Goal: Transaction & Acquisition: Purchase product/service

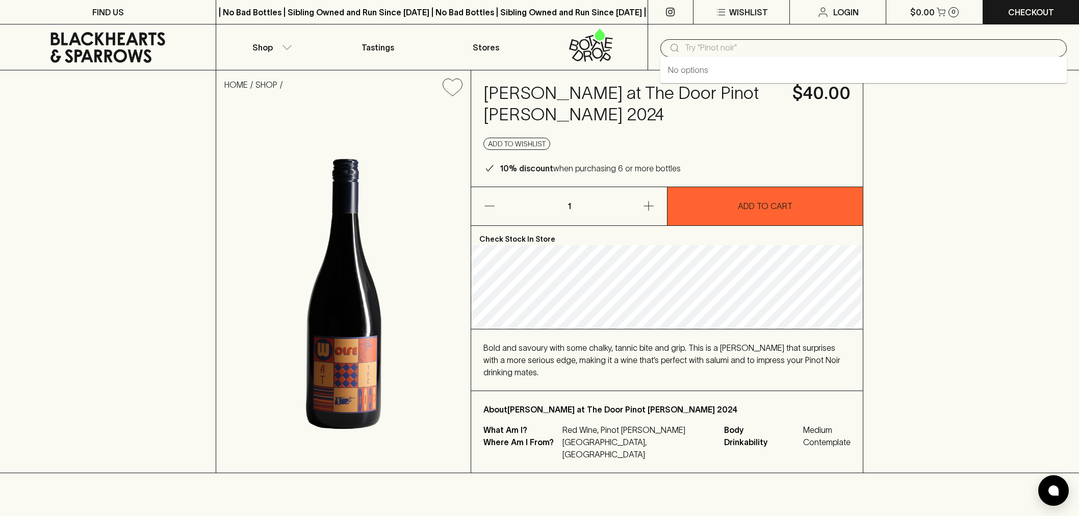
click at [737, 44] on input "text" at bounding box center [872, 48] width 374 height 16
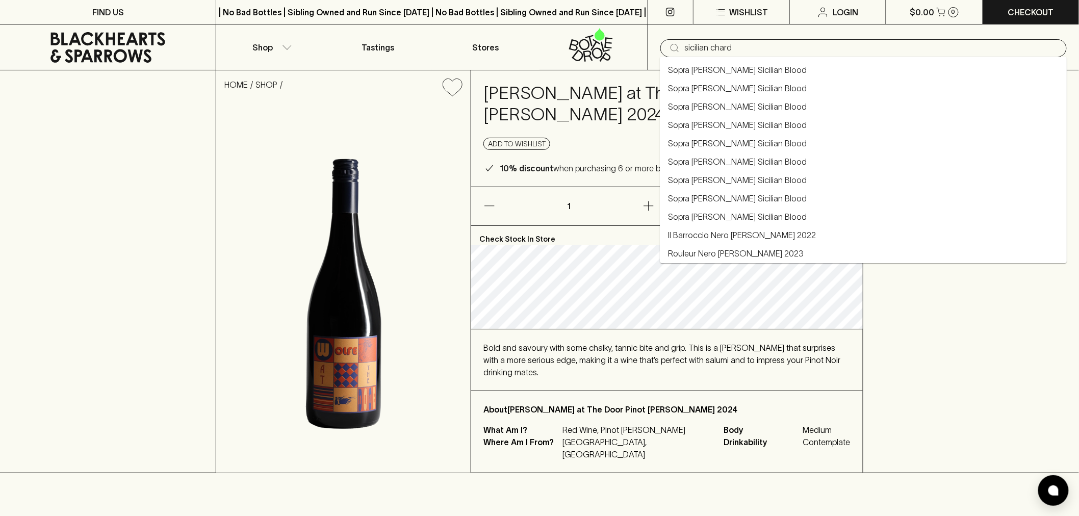
type input "sicilian chard"
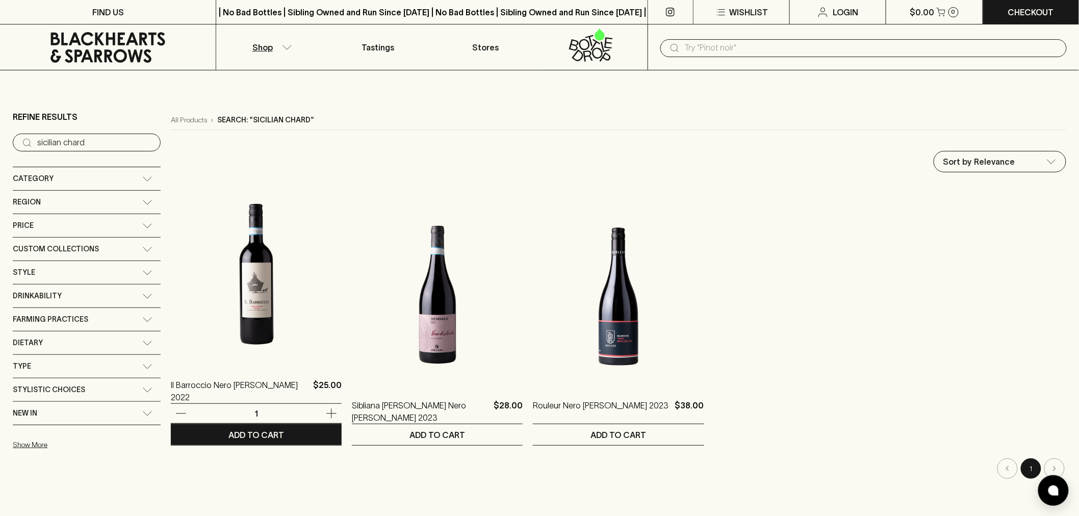
click at [274, 306] on img at bounding box center [256, 274] width 171 height 178
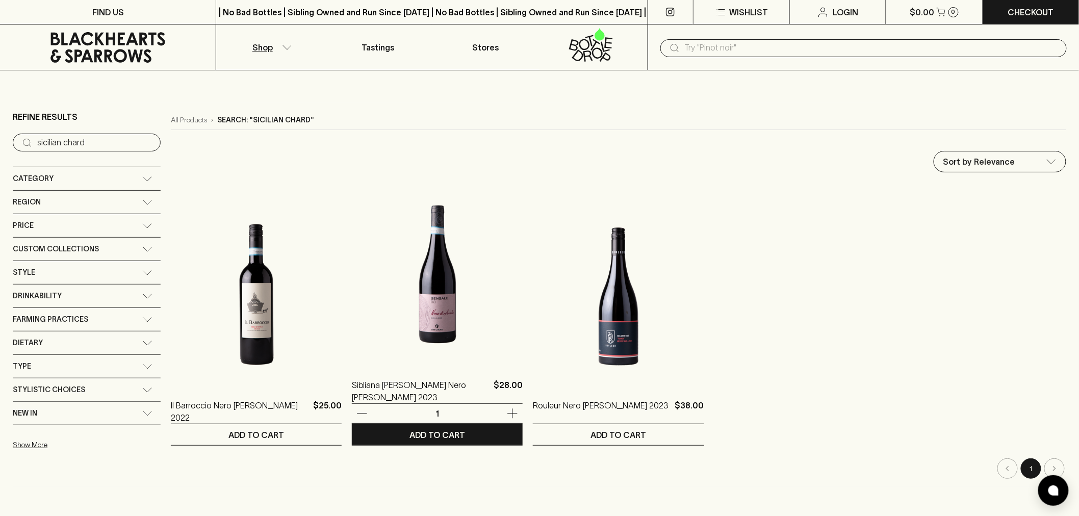
click at [449, 314] on img at bounding box center [437, 274] width 171 height 178
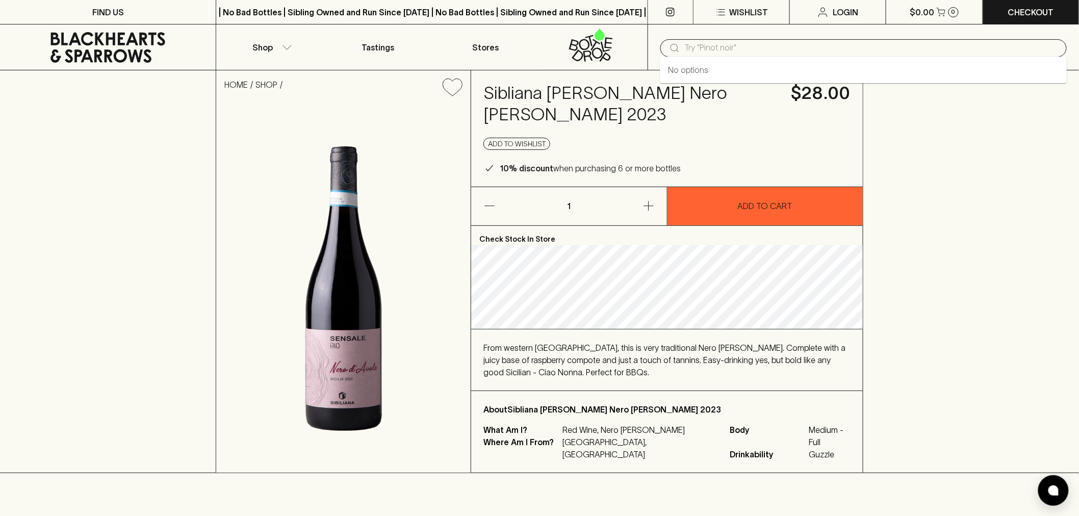
click at [728, 49] on input "text" at bounding box center [872, 48] width 374 height 16
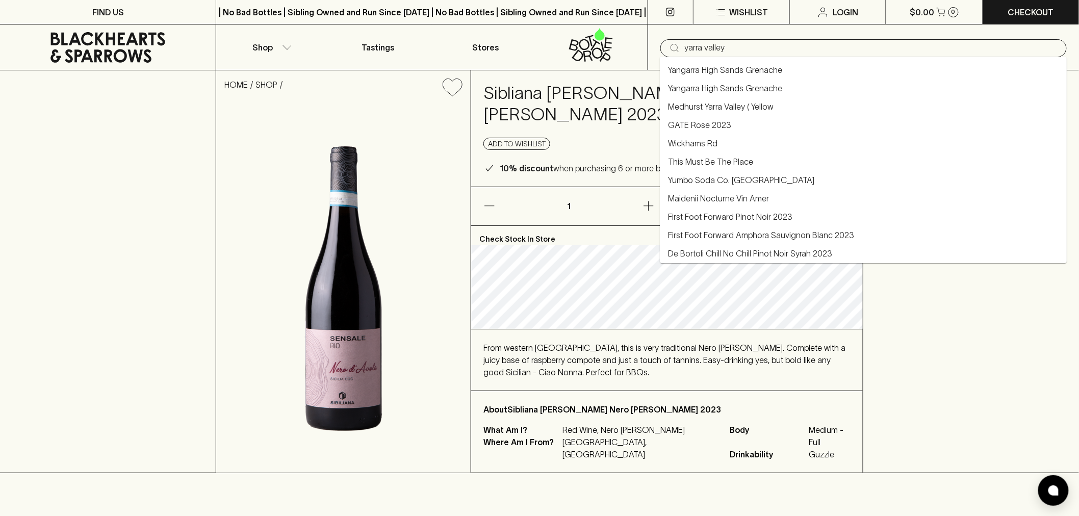
type input "This Must Be The Place"
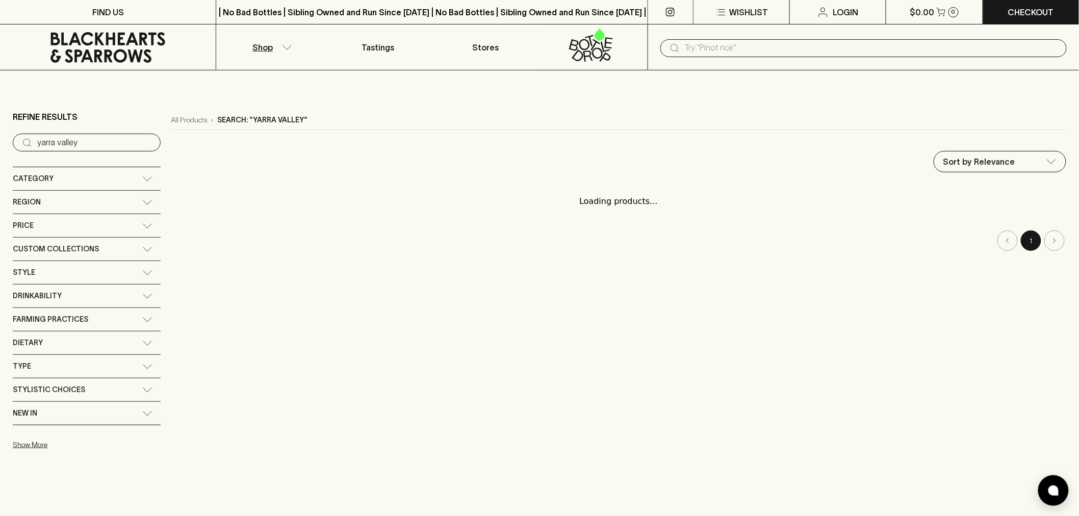
click at [704, 42] on input "text" at bounding box center [872, 48] width 374 height 16
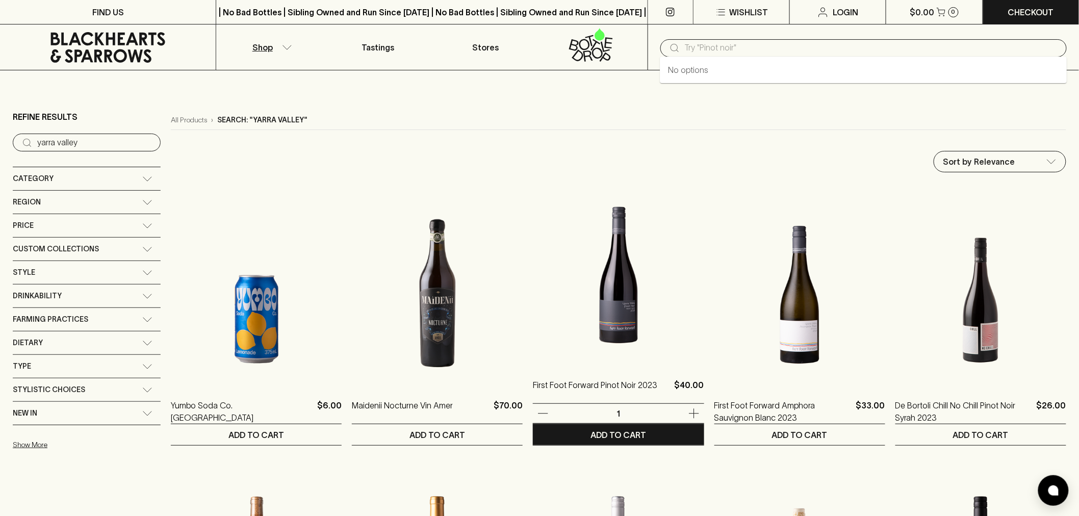
click at [639, 297] on img at bounding box center [618, 274] width 171 height 178
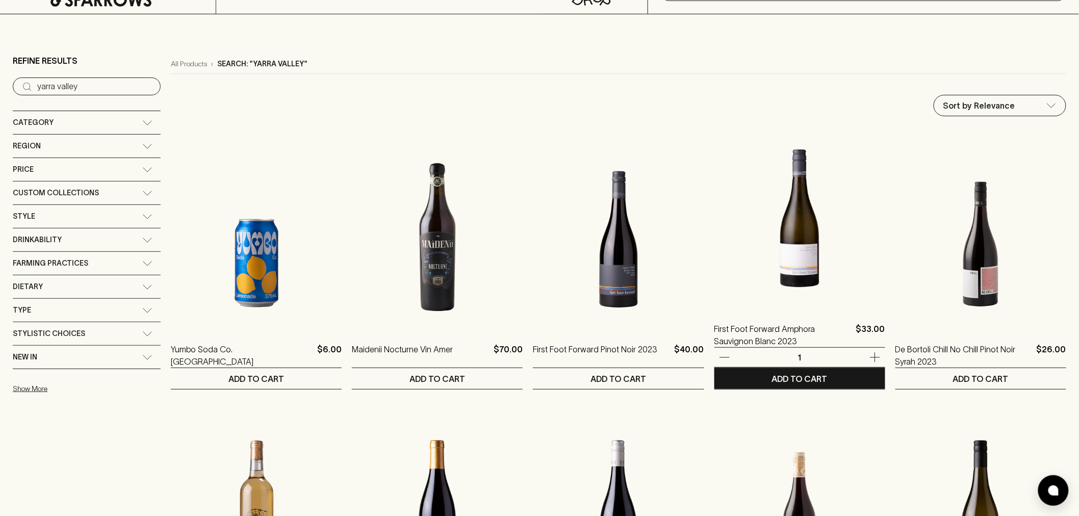
scroll to position [57, 0]
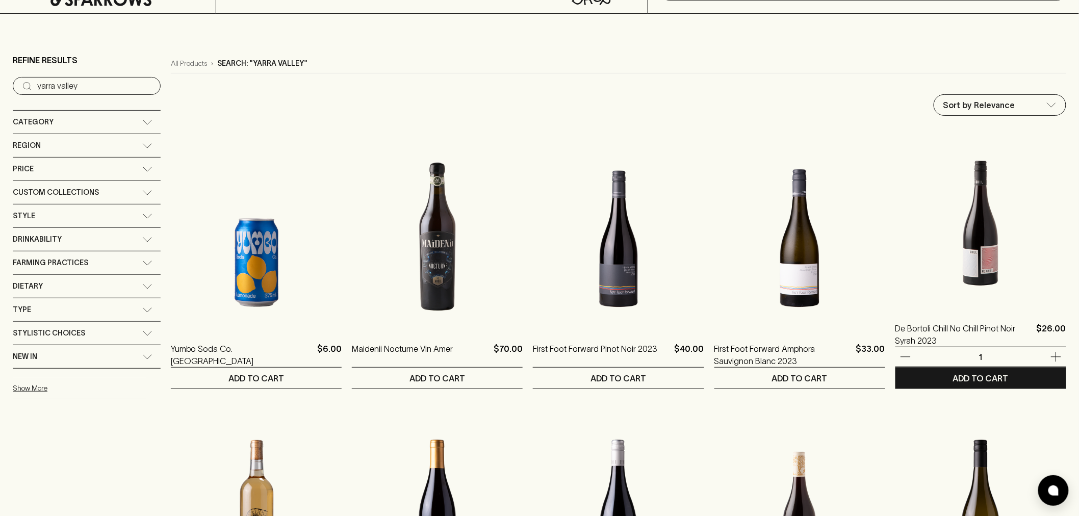
click at [969, 267] on img at bounding box center [981, 218] width 171 height 178
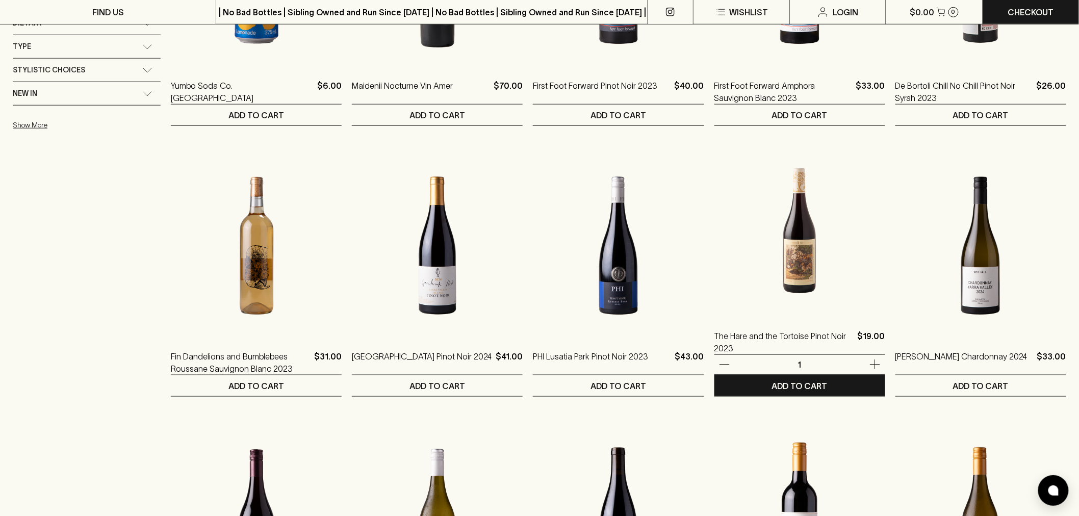
scroll to position [340, 0]
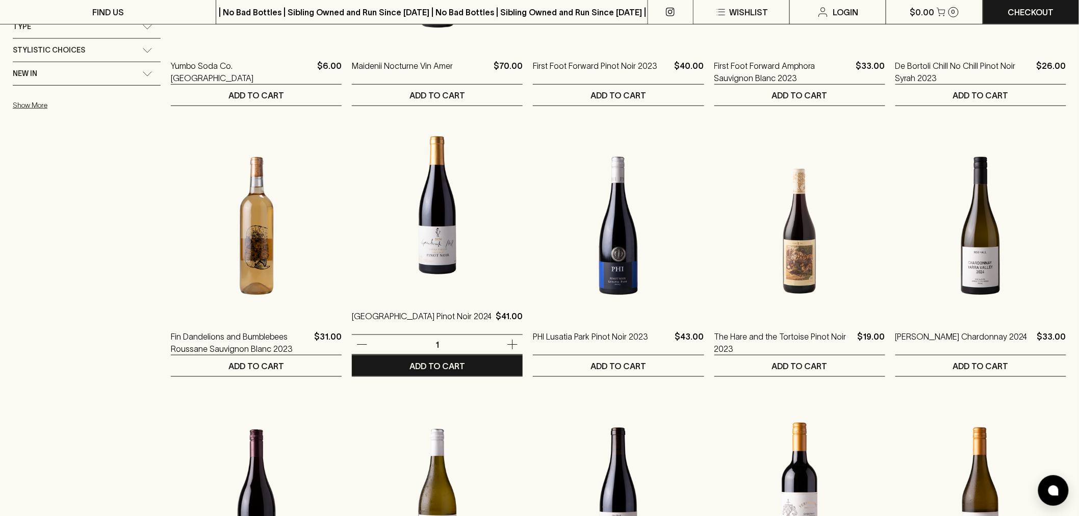
click at [473, 236] on img at bounding box center [437, 205] width 171 height 178
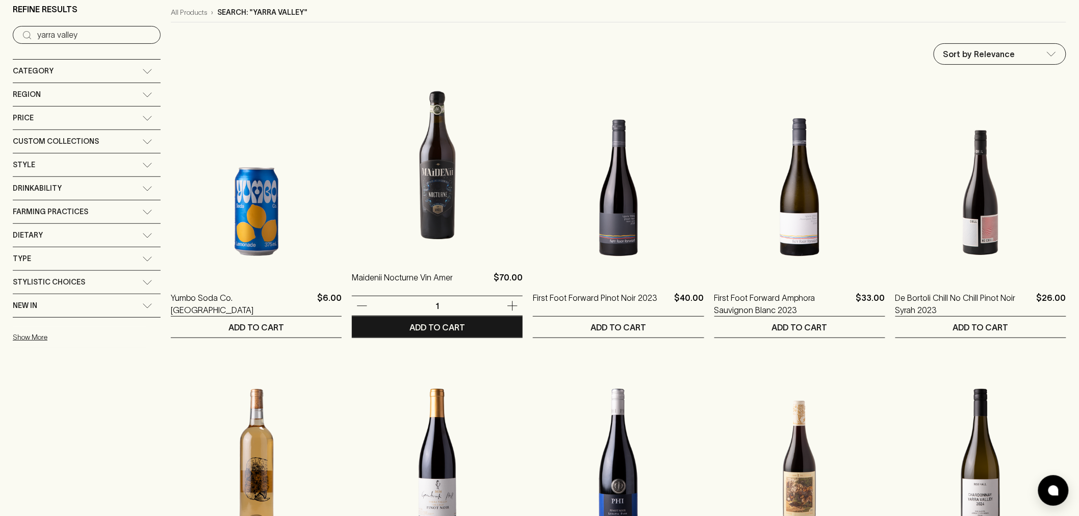
scroll to position [57, 0]
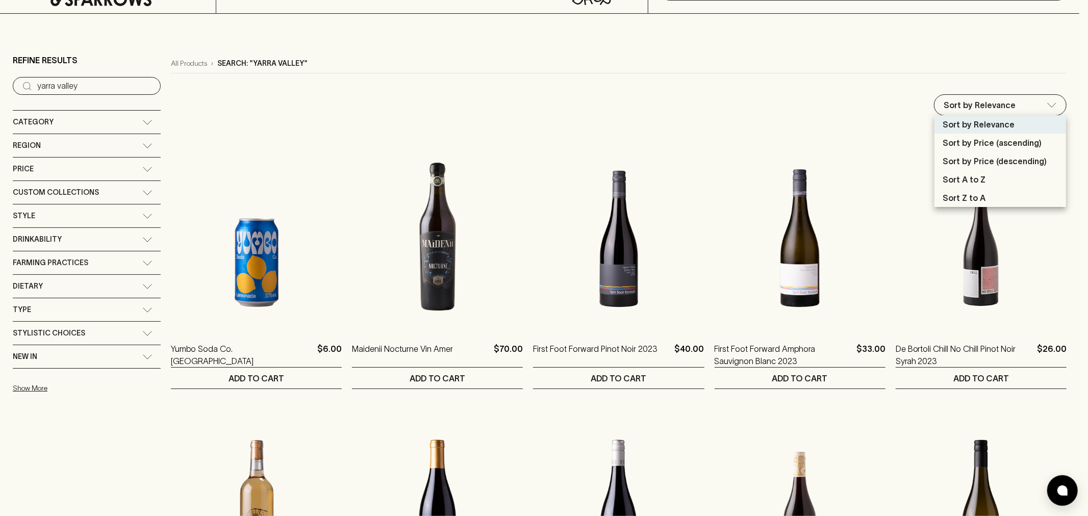
click at [379, 106] on div at bounding box center [544, 258] width 1088 height 516
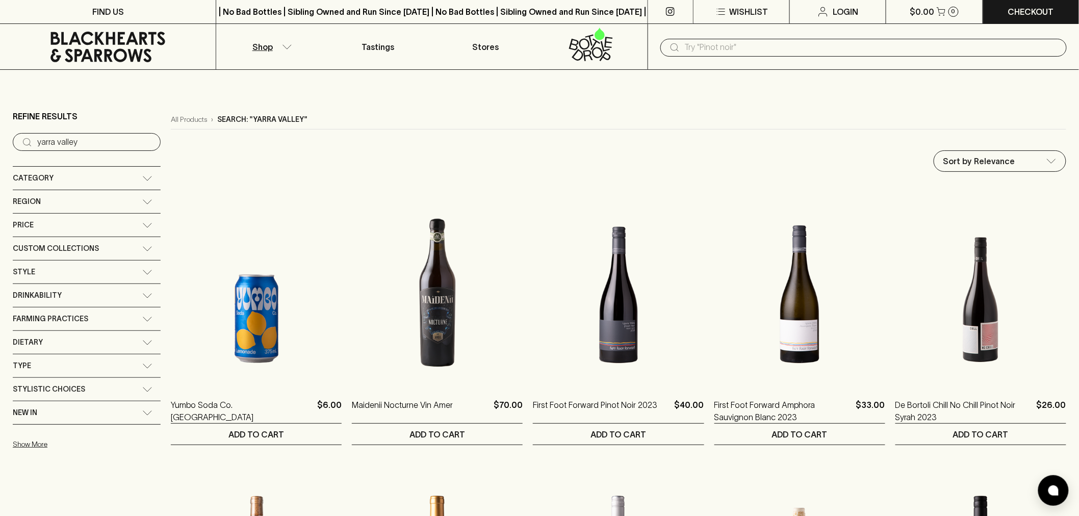
scroll to position [0, 0]
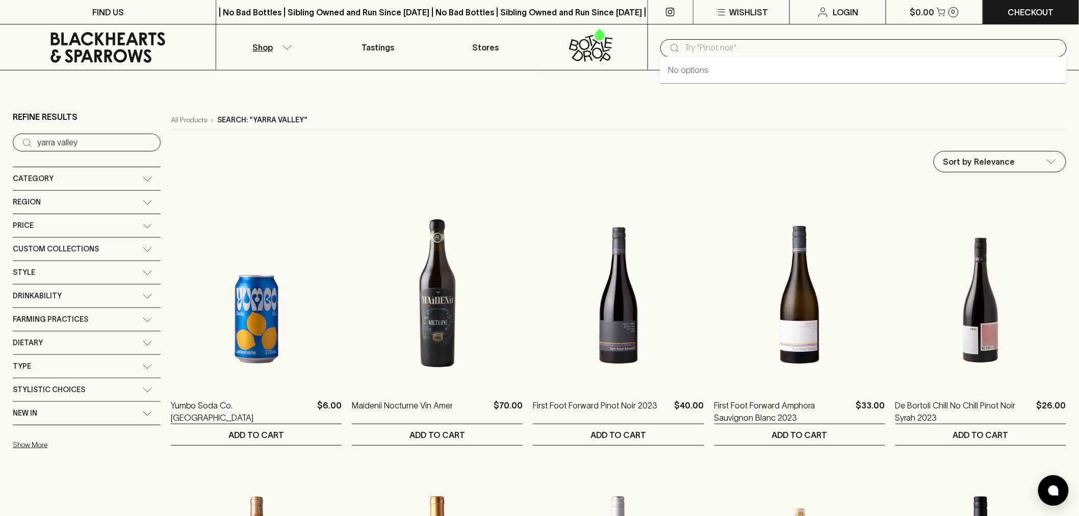
drag, startPoint x: 738, startPoint y: 47, endPoint x: 829, endPoint y: 118, distance: 115.5
click at [737, 46] on input "text" at bounding box center [872, 48] width 374 height 16
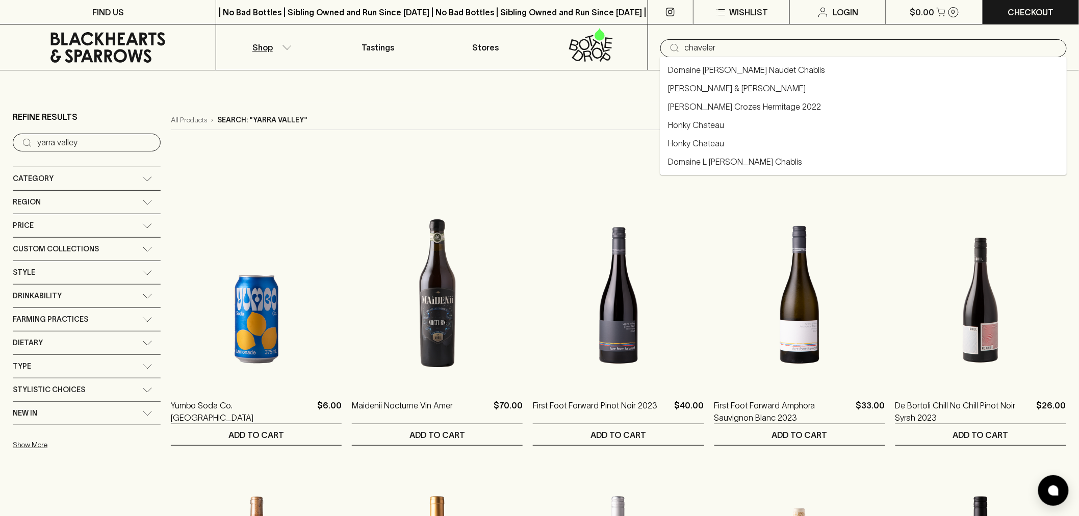
type input "chaveler"
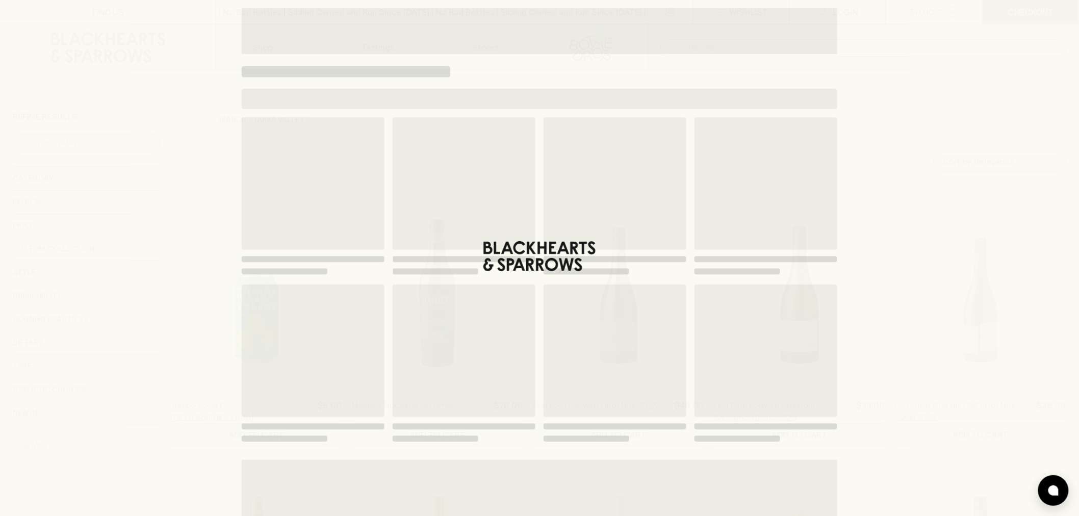
type input "chaveler"
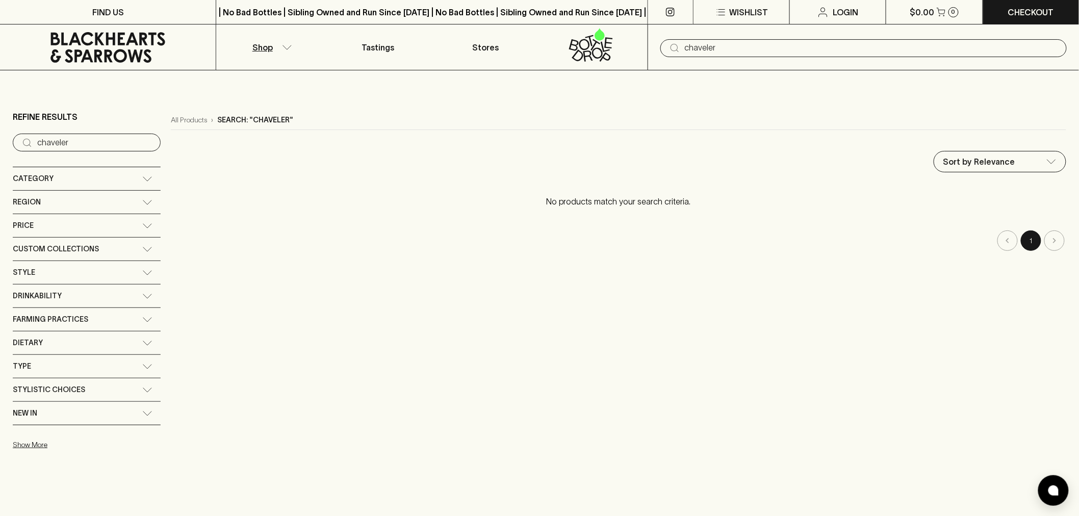
click at [706, 42] on input "chaveler" at bounding box center [872, 48] width 374 height 16
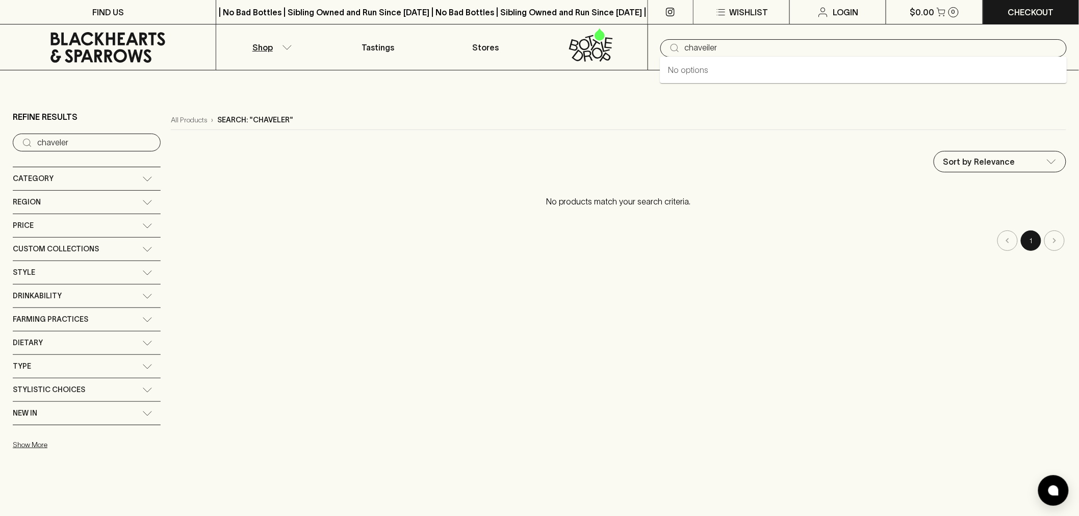
type input "chaveiler"
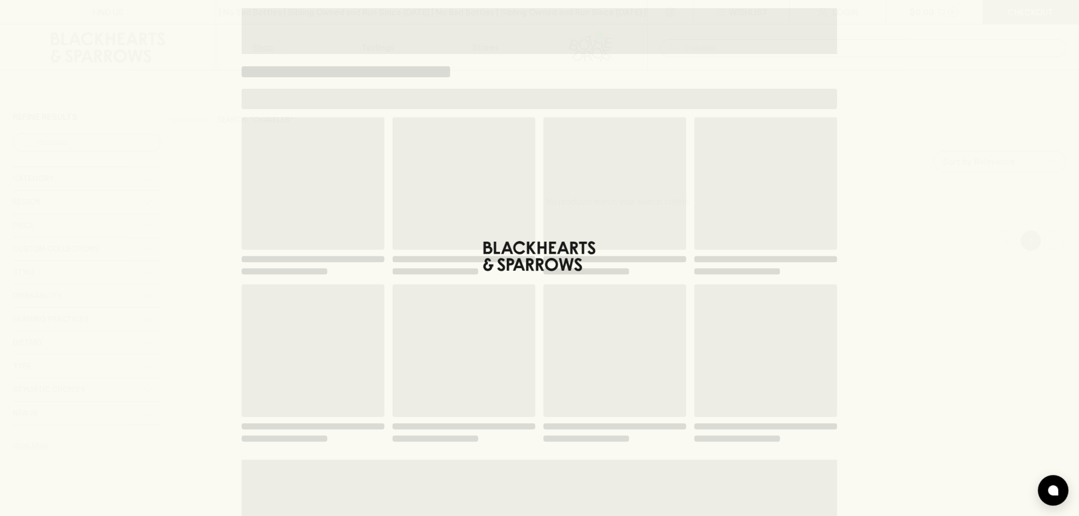
type input "chaveiler"
type input "yarra valley"
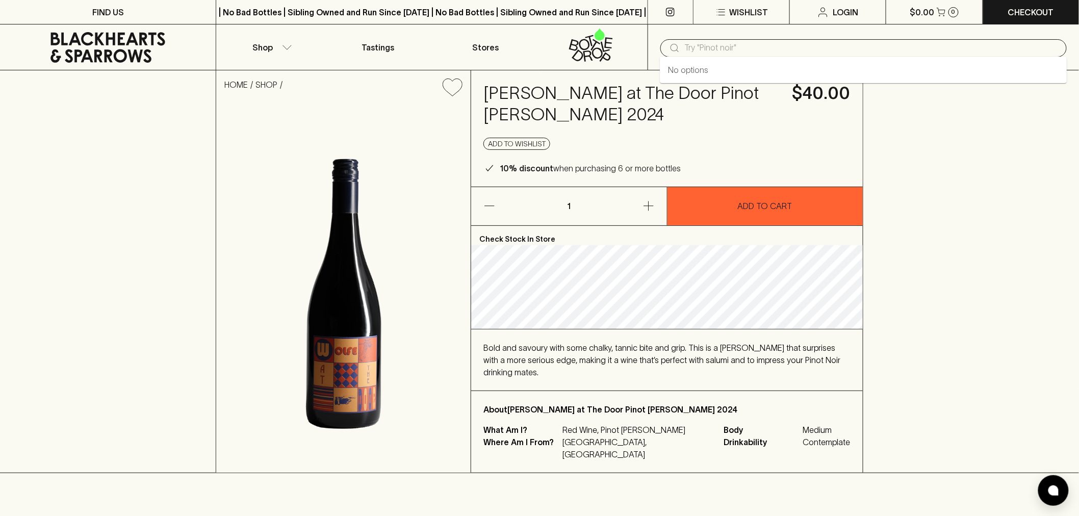
click at [694, 40] on input "text" at bounding box center [872, 48] width 374 height 16
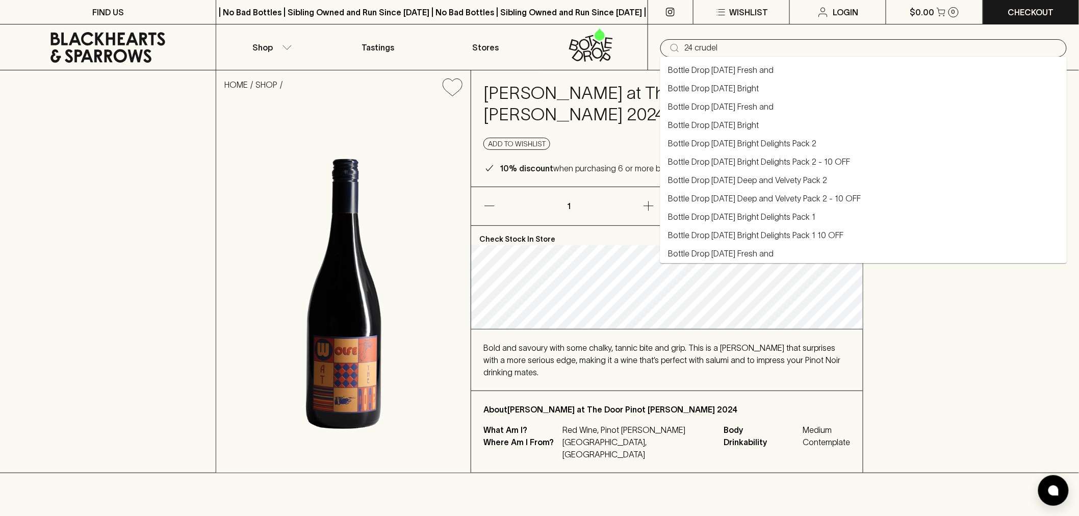
type input "24 crudel"
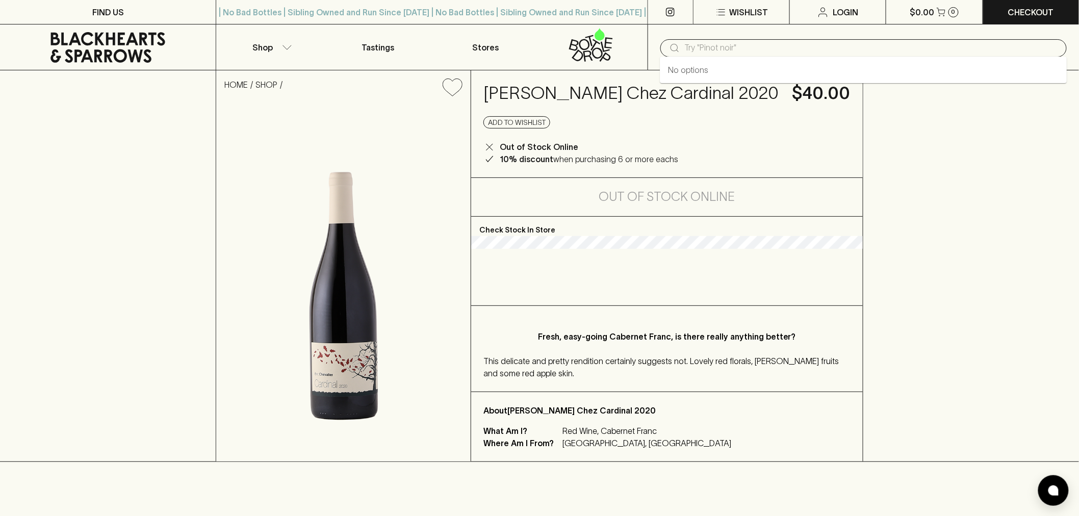
click at [877, 49] on input "text" at bounding box center [872, 48] width 374 height 16
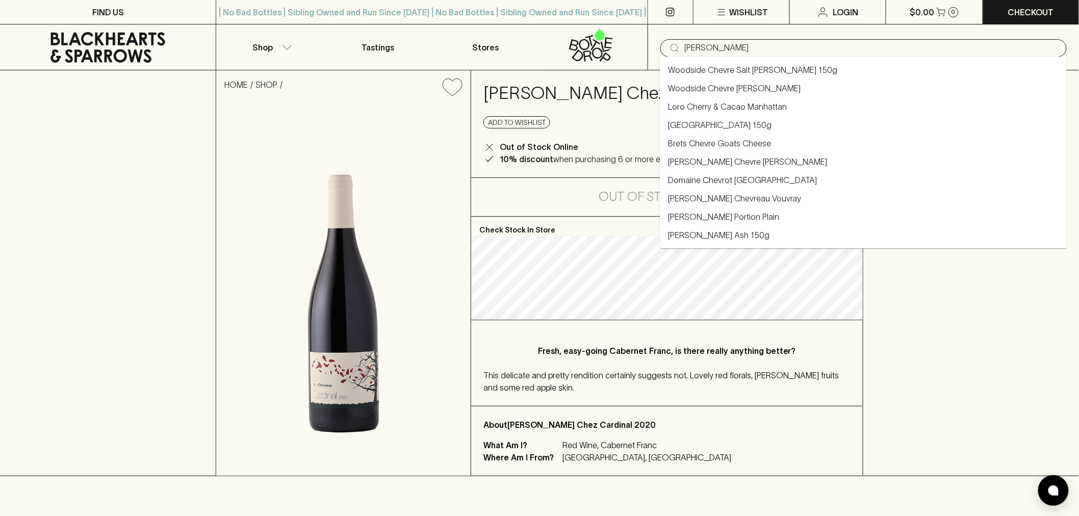
type input "[PERSON_NAME]"
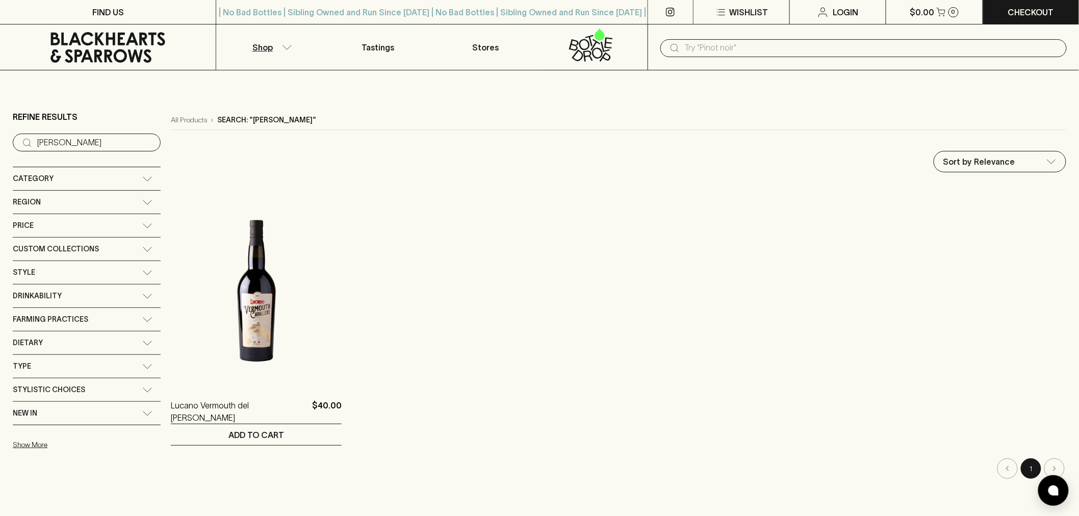
click at [710, 46] on input "text" at bounding box center [872, 48] width 374 height 16
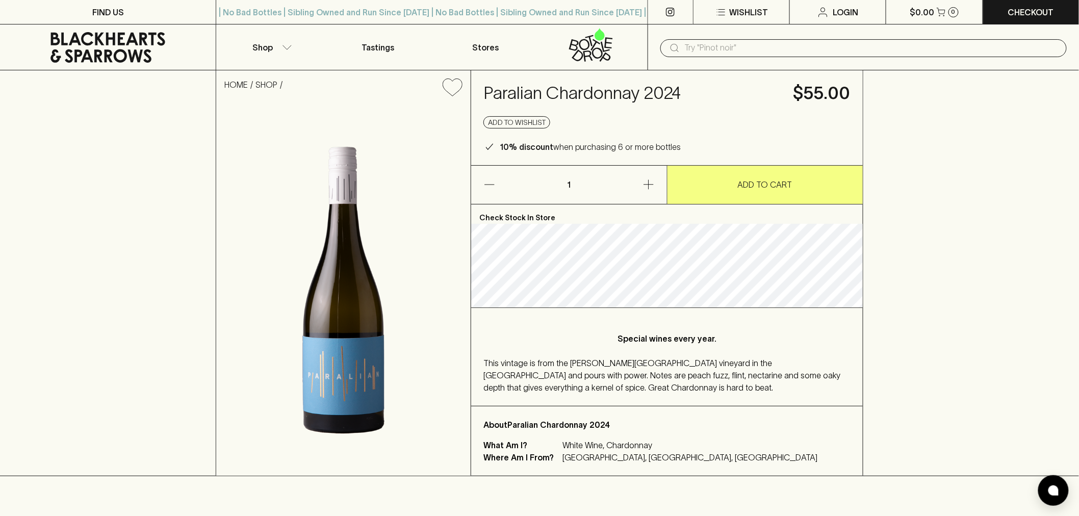
scroll to position [57, 0]
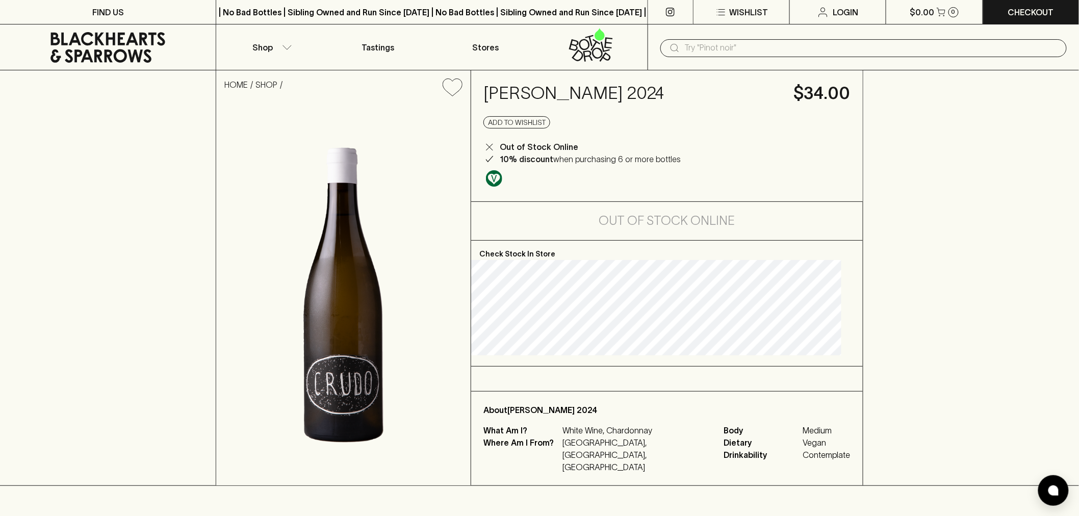
click at [731, 55] on input "text" at bounding box center [872, 48] width 374 height 16
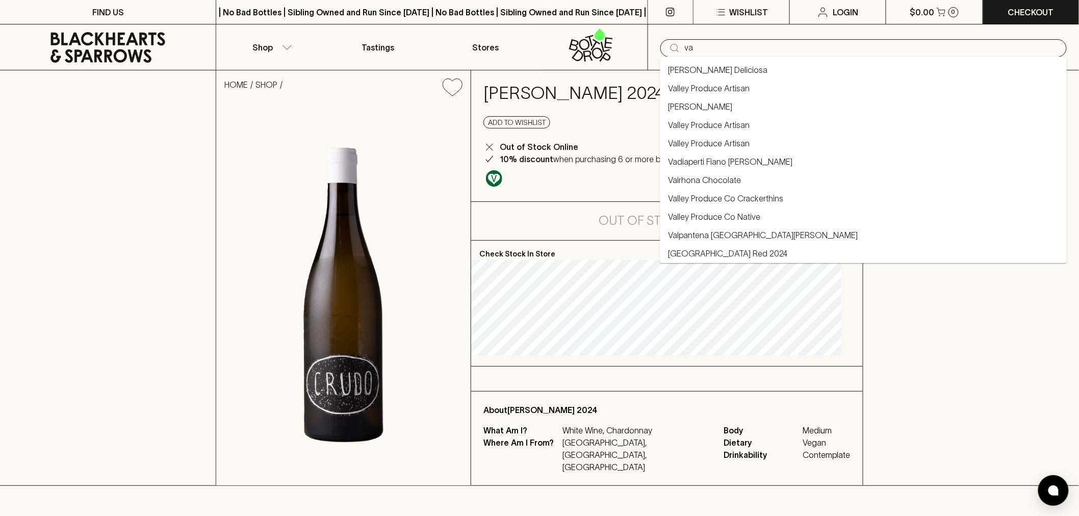
type input "va"
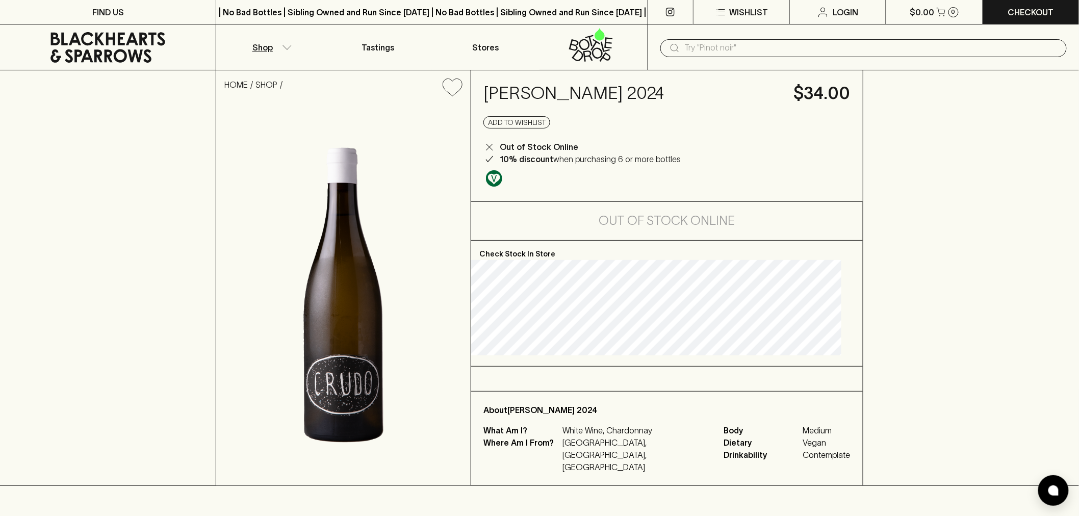
click at [289, 48] on icon "button" at bounding box center [287, 47] width 10 height 5
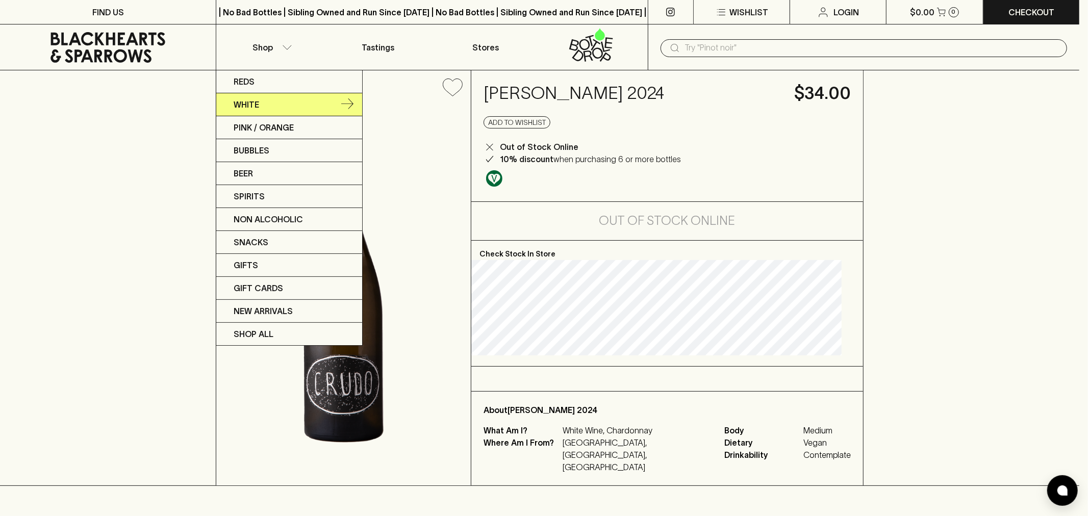
click at [280, 111] on link "White" at bounding box center [289, 104] width 146 height 23
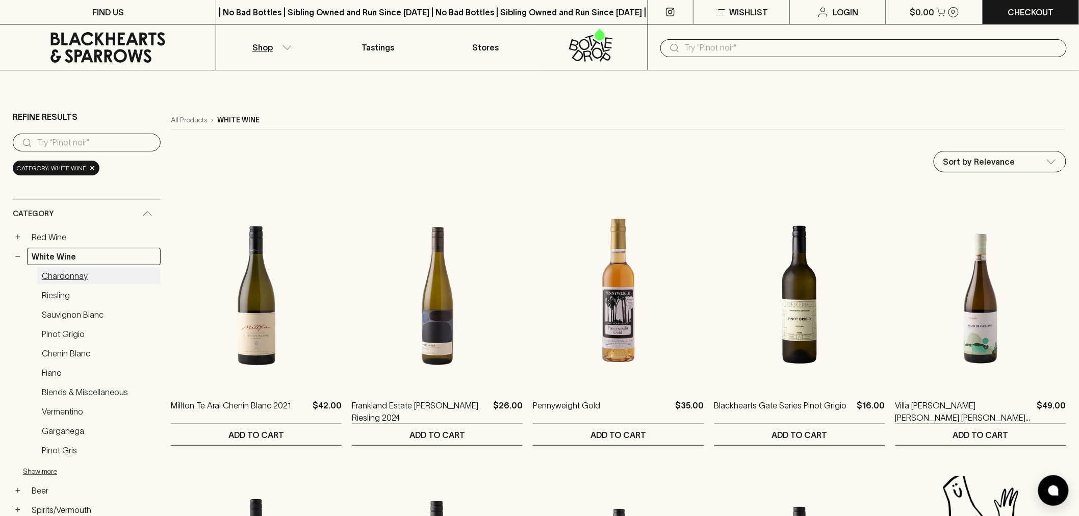
click at [108, 282] on link "Chardonnay" at bounding box center [98, 275] width 123 height 17
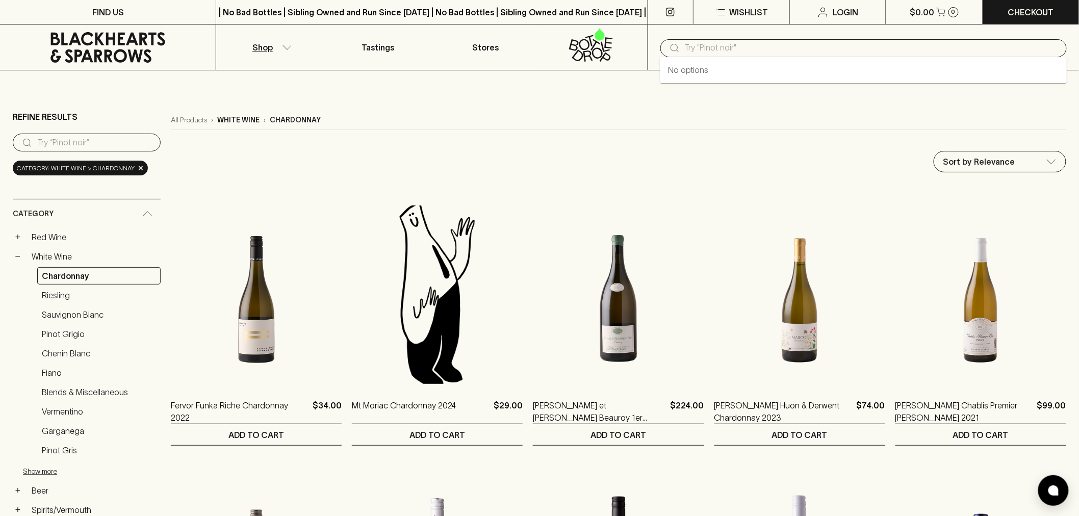
click at [762, 48] on input "text" at bounding box center [872, 48] width 374 height 16
type input "v"
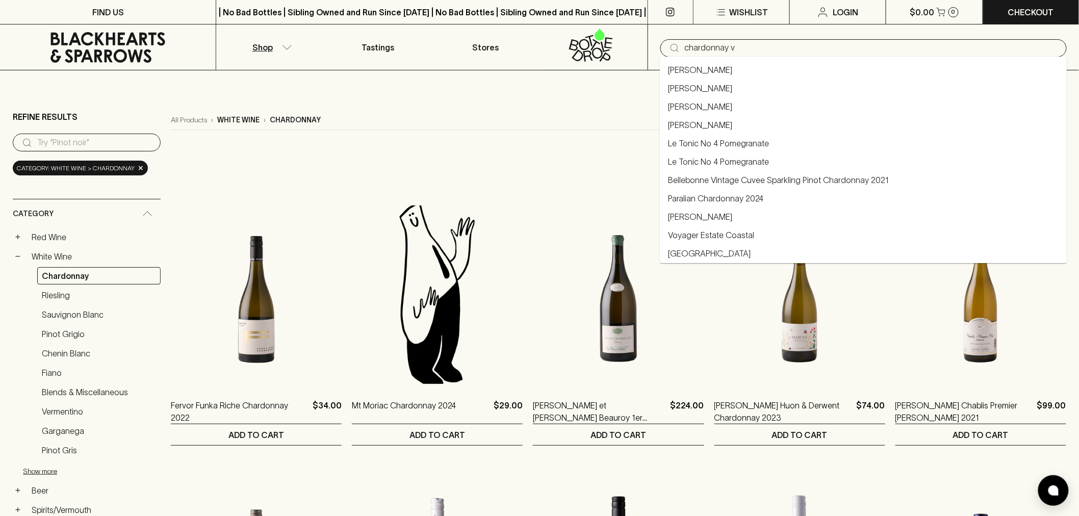
type input "chardonnay v"
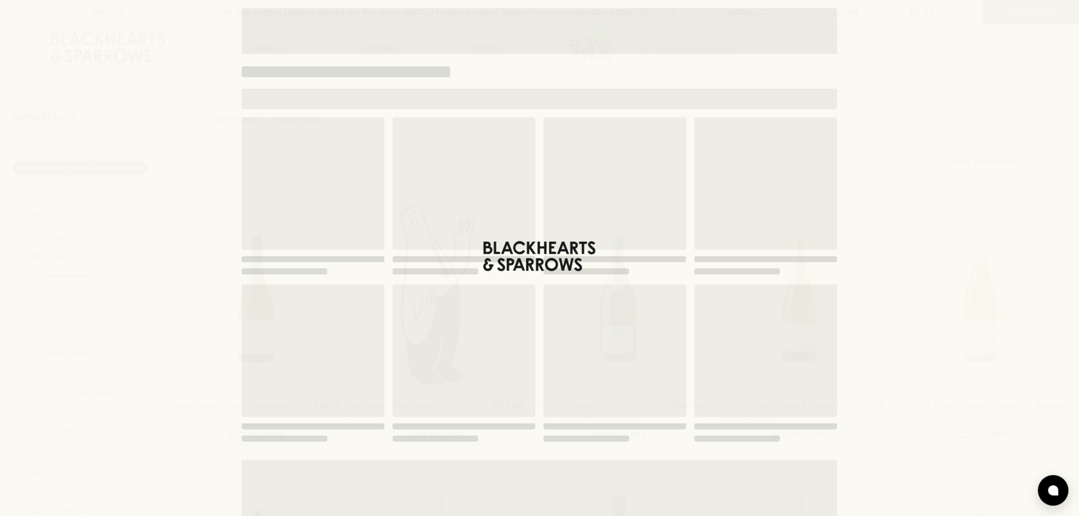
type input "chardonnay v"
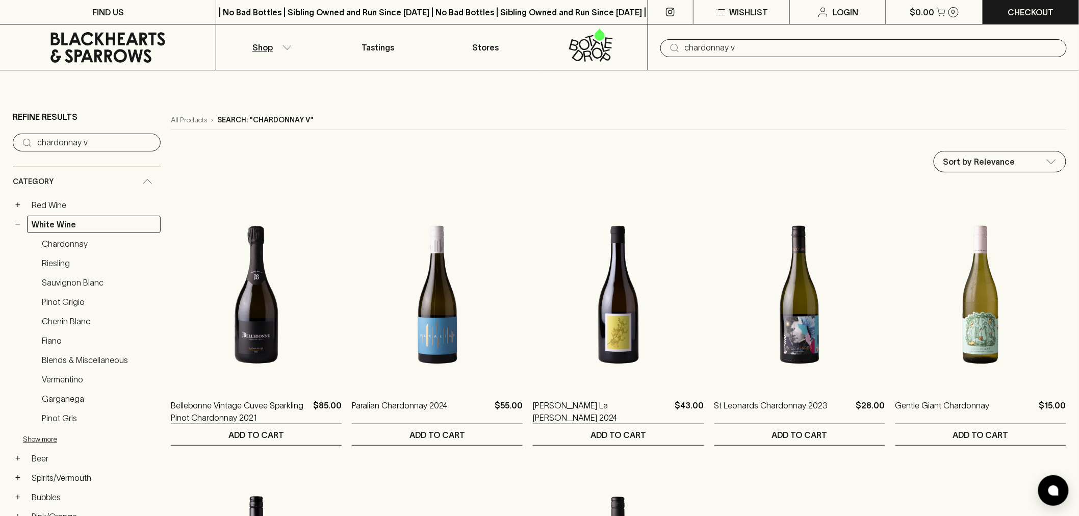
click at [761, 52] on input "chardonnay v" at bounding box center [872, 48] width 374 height 16
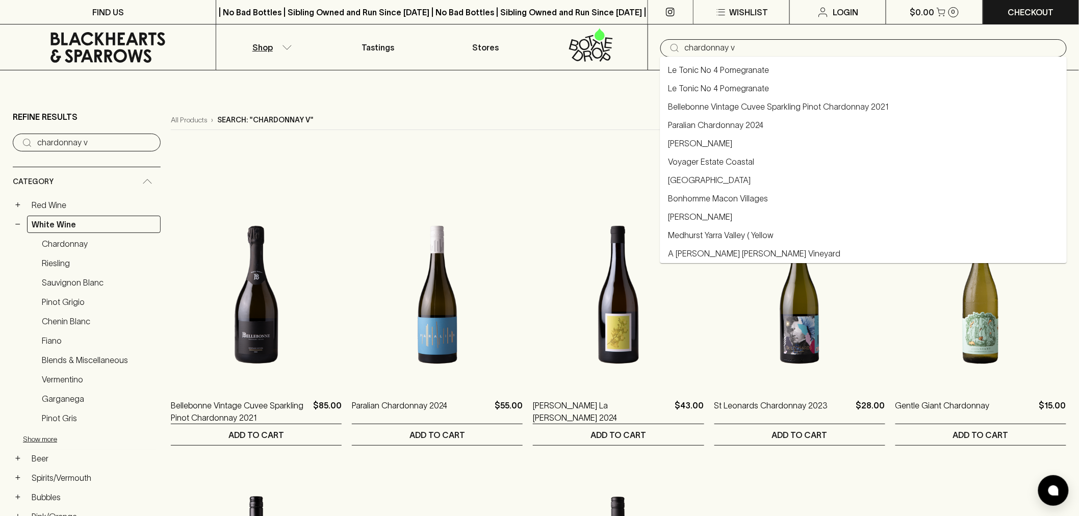
click at [760, 53] on input "chardonnay v" at bounding box center [872, 48] width 374 height 16
click at [779, 43] on input "chardonnay v" at bounding box center [872, 48] width 374 height 16
drag, startPoint x: 758, startPoint y: 46, endPoint x: 717, endPoint y: 47, distance: 41.8
click at [717, 47] on input "chardonnay v" at bounding box center [872, 48] width 374 height 16
click at [771, 41] on input "chardonnay v" at bounding box center [872, 48] width 374 height 16
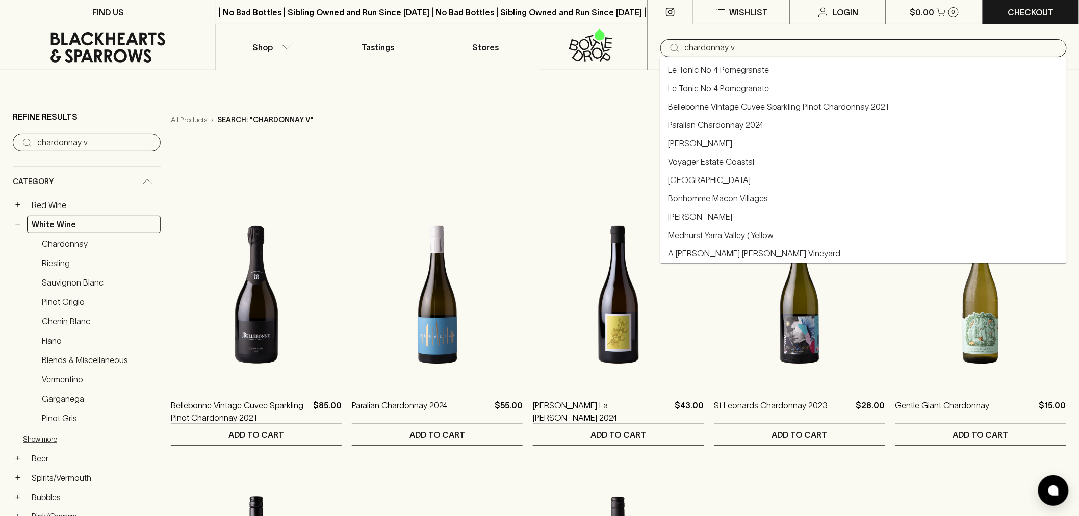
drag, startPoint x: 769, startPoint y: 44, endPoint x: 687, endPoint y: 44, distance: 82.1
click at [687, 44] on input "chardonnay v" at bounding box center [872, 48] width 374 height 16
